Goal: Task Accomplishment & Management: Manage account settings

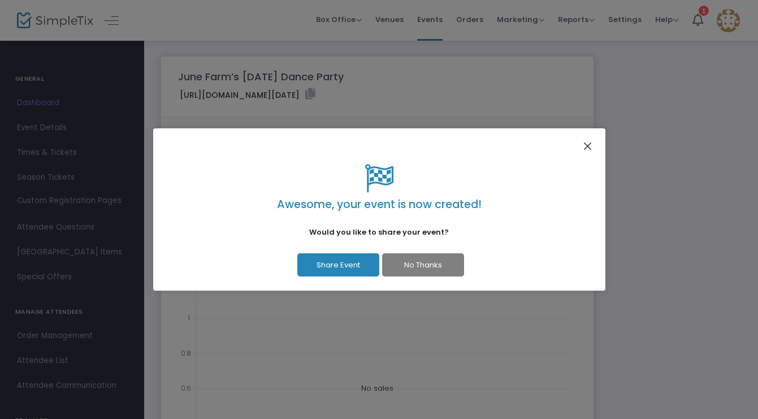
click at [586, 146] on button "Close" at bounding box center [587, 145] width 15 height 15
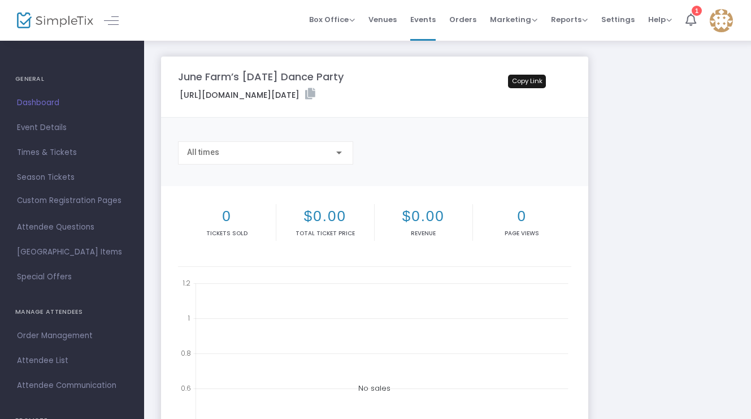
click at [315, 91] on icon at bounding box center [310, 93] width 10 height 11
click at [60, 123] on span "Event Details" at bounding box center [72, 127] width 110 height 15
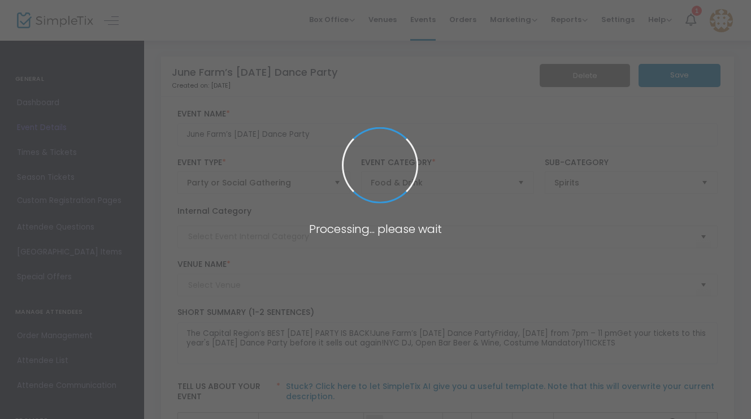
type input "June Farms"
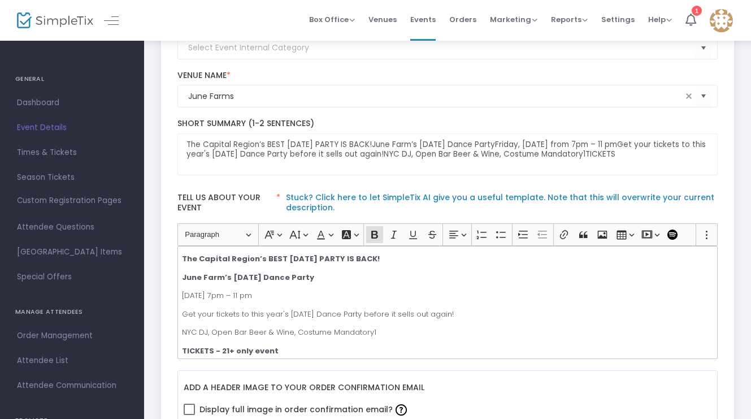
scroll to position [214, 0]
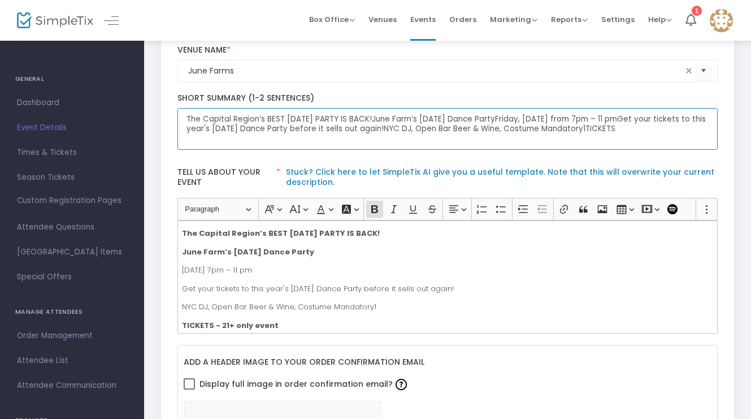
click at [434, 136] on textarea "The Capital Region’s BEST [DATE] PARTY IS BACK!June Farm’s [DATE] Dance PartyFr…" at bounding box center [447, 129] width 541 height 42
drag, startPoint x: 388, startPoint y: 118, endPoint x: 624, endPoint y: 142, distance: 237.5
click at [624, 142] on textarea "The Capital Region’s BEST [DATE] PARTY IS BACK!June Farm’s [DATE] Dance PartyFr…" at bounding box center [447, 129] width 541 height 42
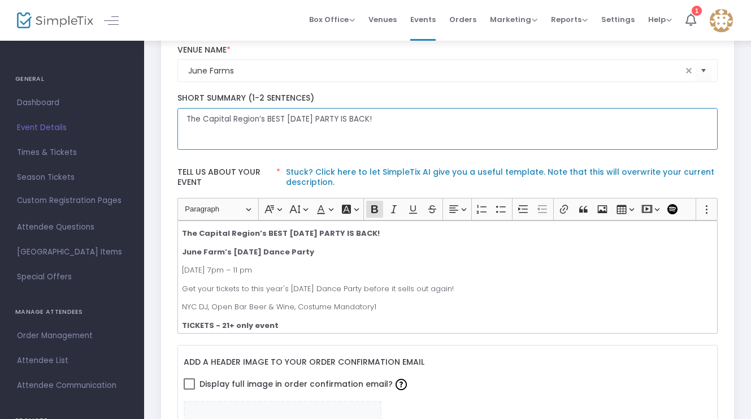
click at [538, 132] on textarea "The Capital Region’s BEST [DATE] PARTY IS BACK!" at bounding box center [447, 129] width 541 height 42
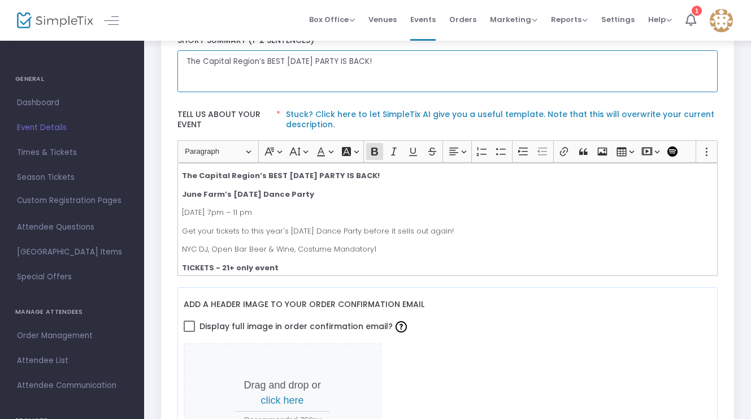
scroll to position [272, 0]
type textarea "The Capital Region’s BEST [DATE] PARTY IS BACK!"
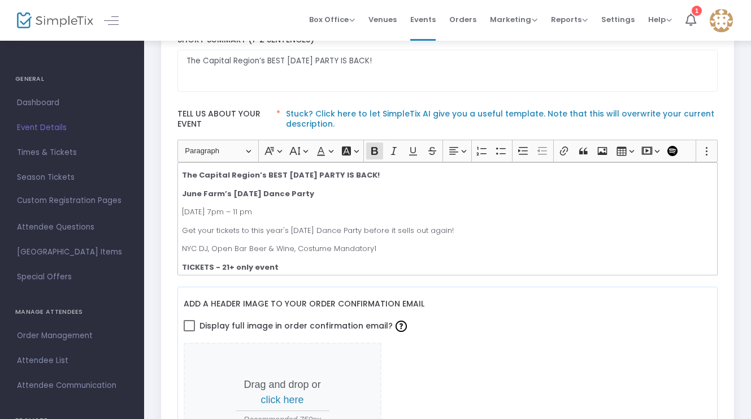
click at [422, 227] on span "Get your tickets to this year's [DATE] Dance Party before it sells out again!" at bounding box center [318, 230] width 272 height 11
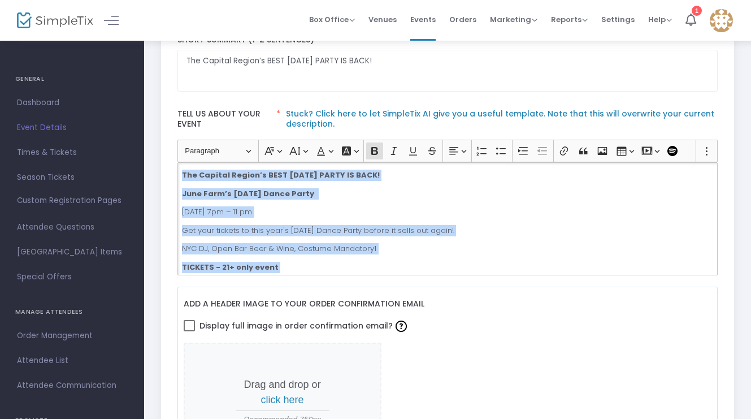
copy div "The Capital Region’s BEST [DATE] PARTY IS BACK! June Farm’s [DATE] Dance Party …"
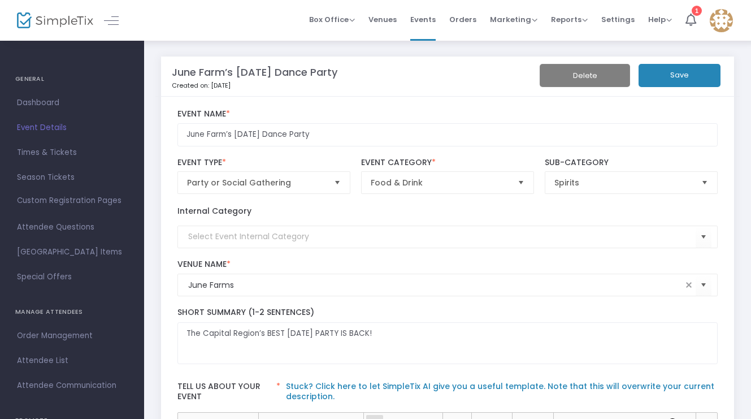
scroll to position [0, 0]
click at [687, 81] on button "Save" at bounding box center [680, 75] width 82 height 23
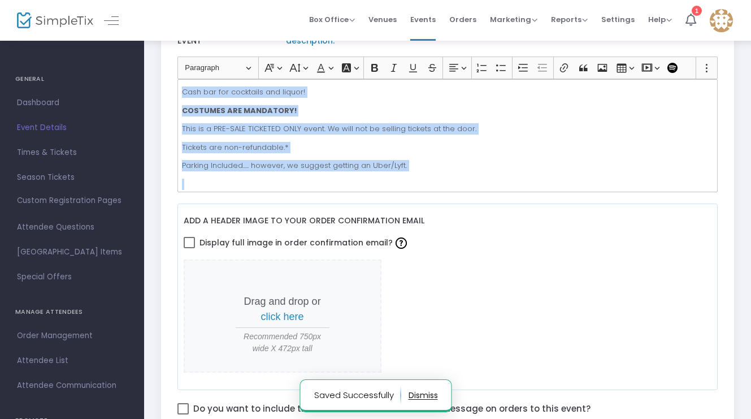
scroll to position [356, 0]
click at [307, 142] on p "Tickets are non-refundable.*" at bounding box center [447, 146] width 531 height 11
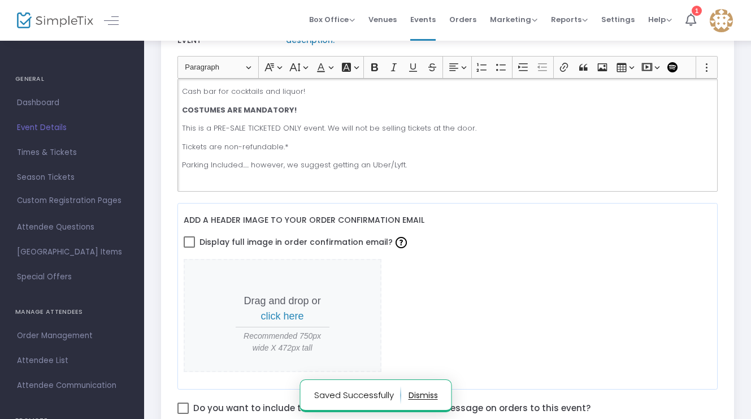
scroll to position [99, 0]
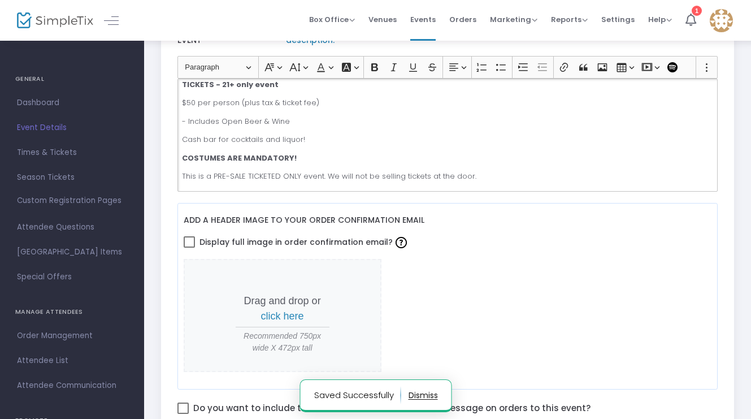
click at [311, 137] on p "Cash bar for cocktails and liquor!" at bounding box center [447, 139] width 531 height 11
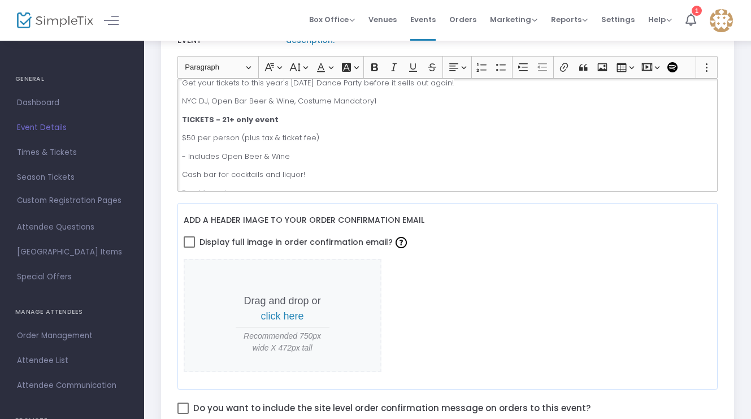
scroll to position [55, 0]
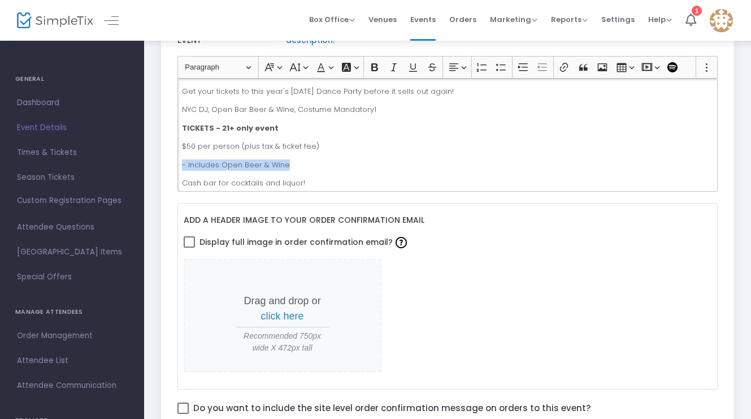
drag, startPoint x: 293, startPoint y: 162, endPoint x: 159, endPoint y: 160, distance: 134.0
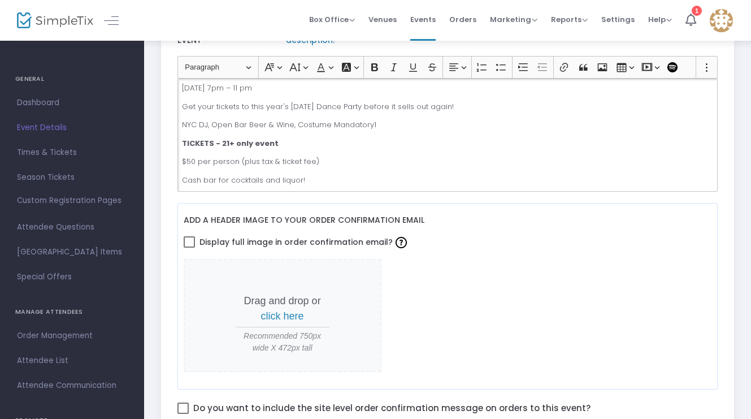
scroll to position [38, 0]
click at [379, 125] on p "NYC DJ, Open Bar Beer & Wine, Costume Mandatory1" at bounding box center [447, 126] width 531 height 11
click at [347, 131] on div "The Capital Region’s BEST [DATE] PARTY IS BACK! June Farm’s [DATE] Dance Party …" at bounding box center [447, 135] width 541 height 113
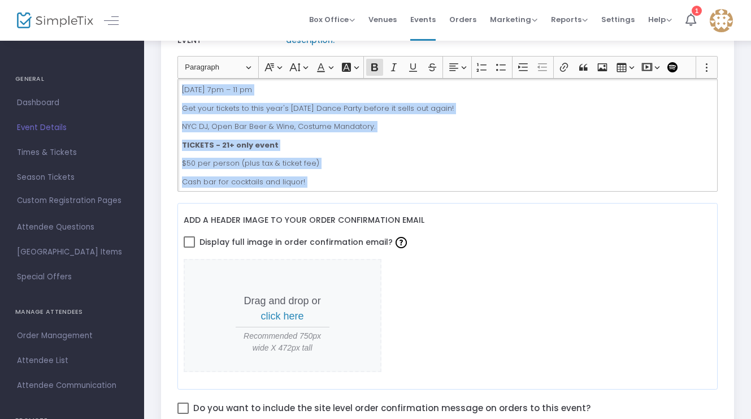
copy div "The Capital Region’s BEST [DATE] PARTY IS BACK! June Farm’s [DATE] Dance Party …"
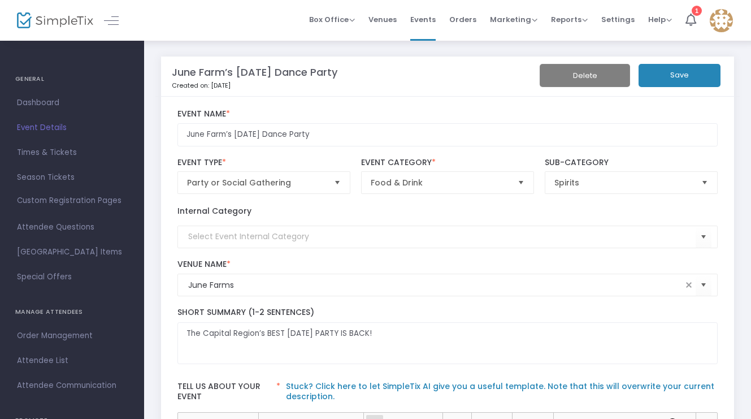
scroll to position [0, 0]
click at [676, 73] on button "Save" at bounding box center [680, 75] width 82 height 23
